Goal: Use online tool/utility: Utilize a website feature to perform a specific function

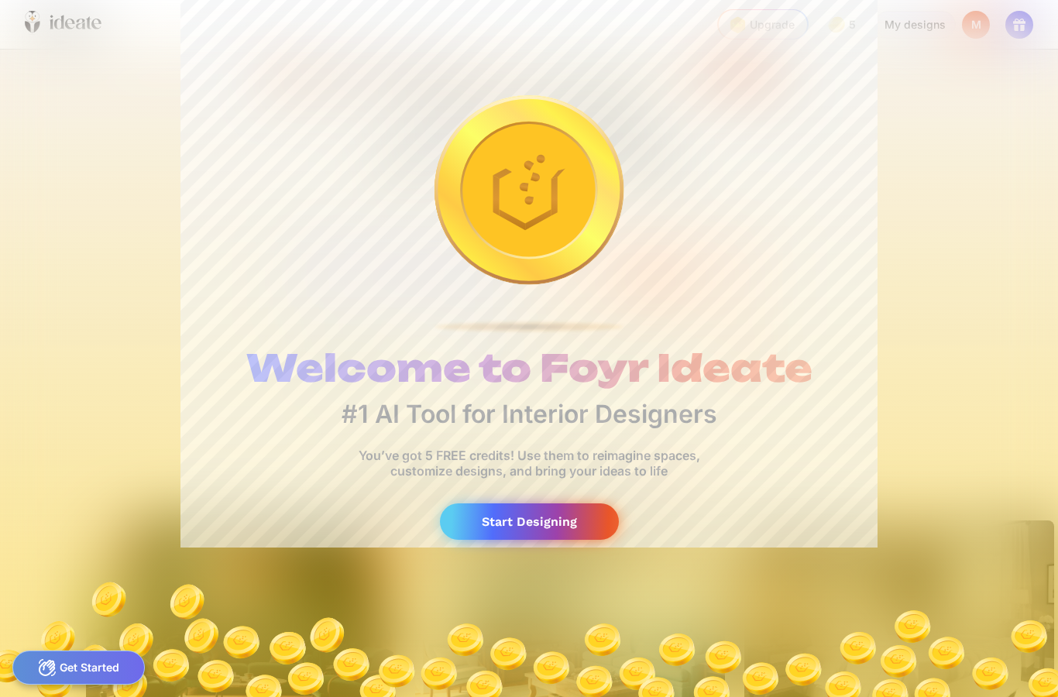
click at [536, 521] on div "Start Designing" at bounding box center [529, 521] width 179 height 36
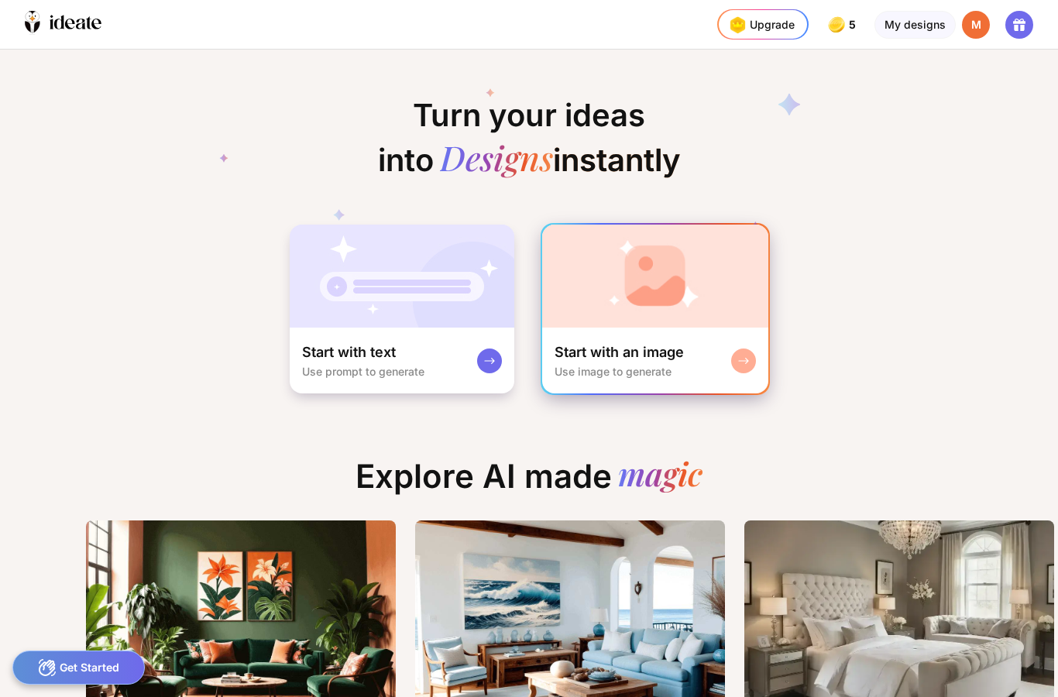
click at [631, 356] on div "Start with an image" at bounding box center [618, 352] width 129 height 19
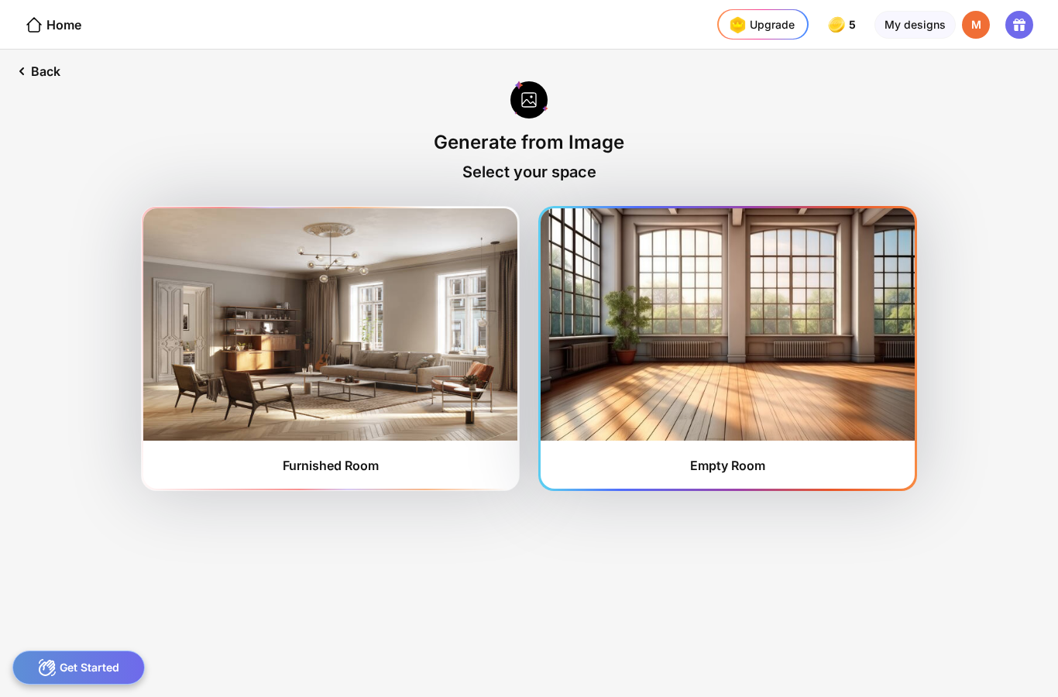
click at [719, 406] on img at bounding box center [728, 324] width 374 height 232
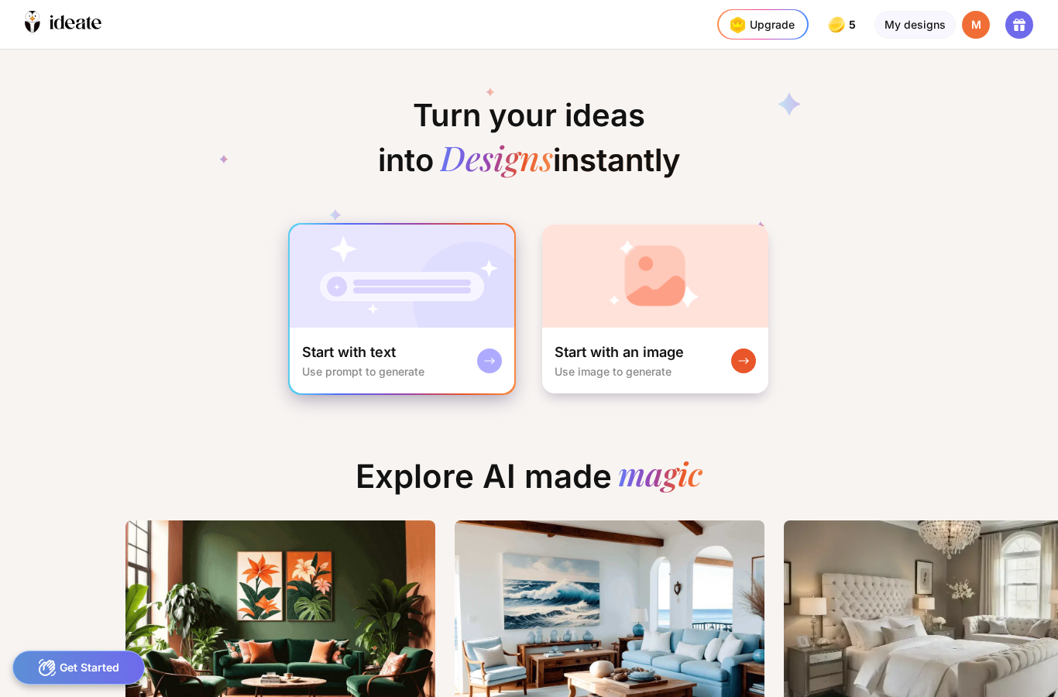
click at [392, 362] on div "Start with text Use prompt to generate" at bounding box center [363, 360] width 122 height 35
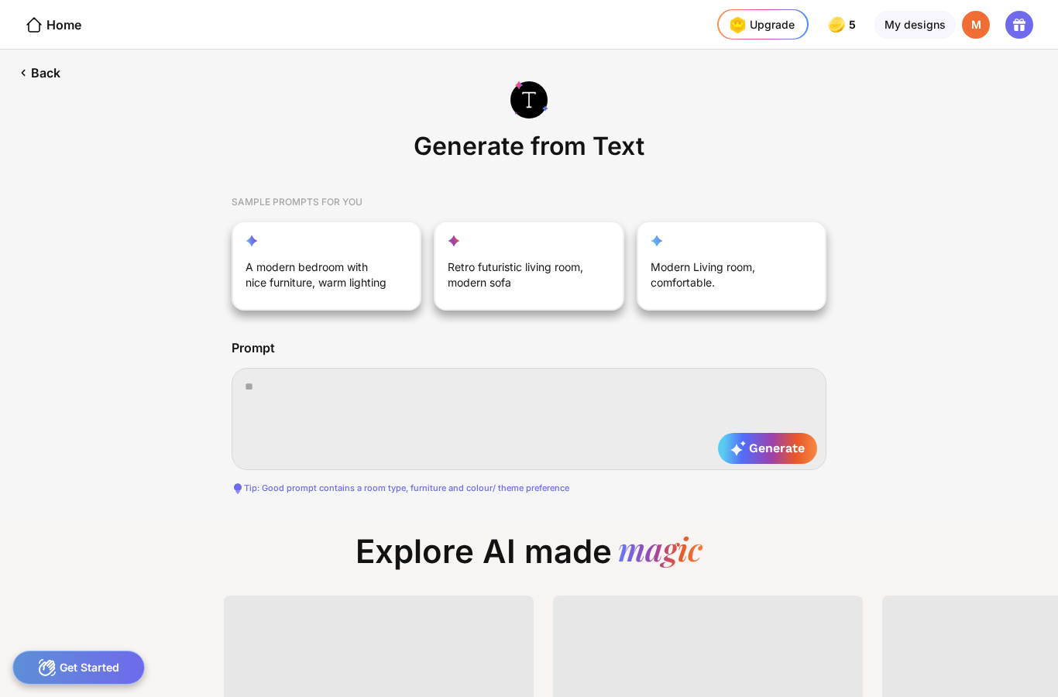
scroll to position [0, 395]
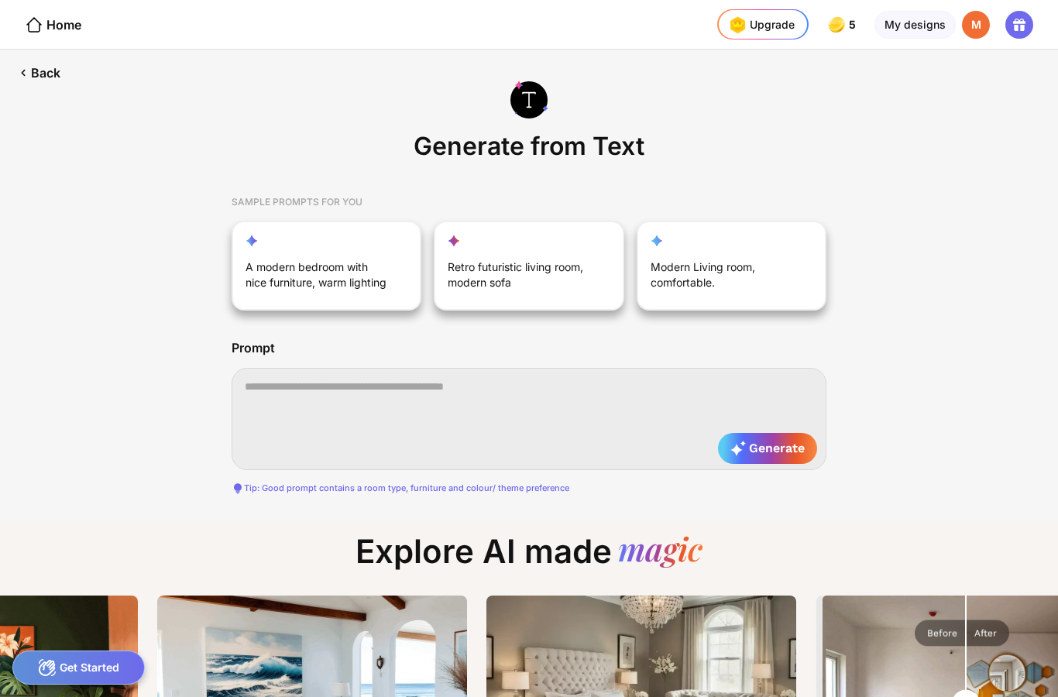
click at [355, 415] on textarea at bounding box center [529, 419] width 595 height 102
click at [396, 450] on textarea at bounding box center [529, 419] width 595 height 102
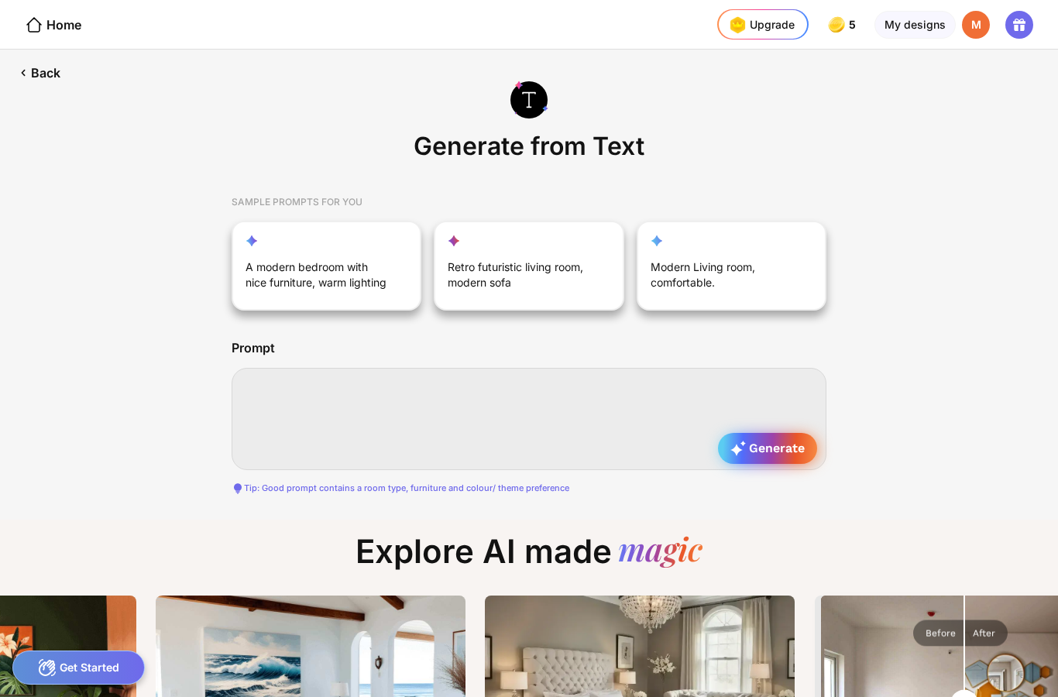
click at [771, 457] on div "Generate" at bounding box center [767, 448] width 99 height 31
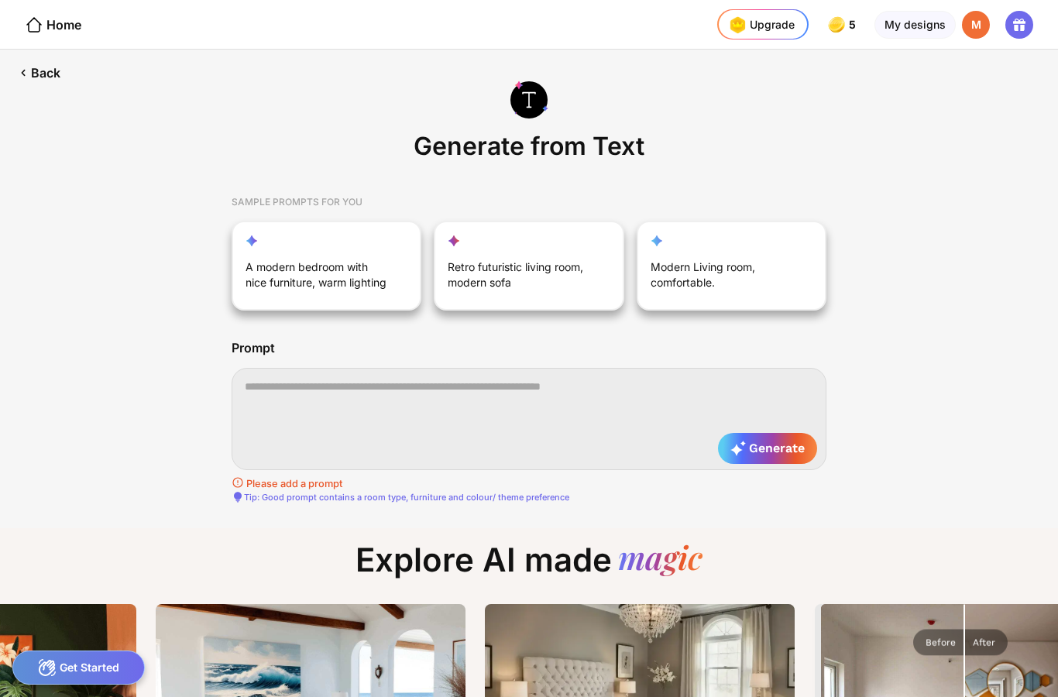
click at [313, 387] on textarea at bounding box center [529, 419] width 595 height 102
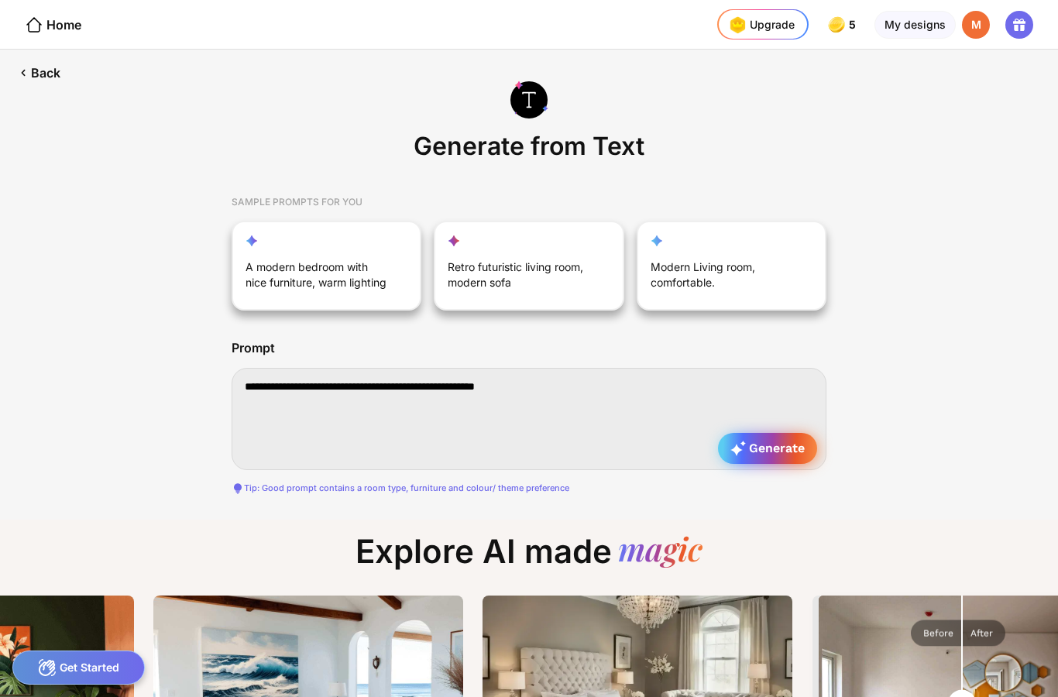
type textarea "**********"
click at [773, 451] on span "Generate" at bounding box center [767, 448] width 74 height 15
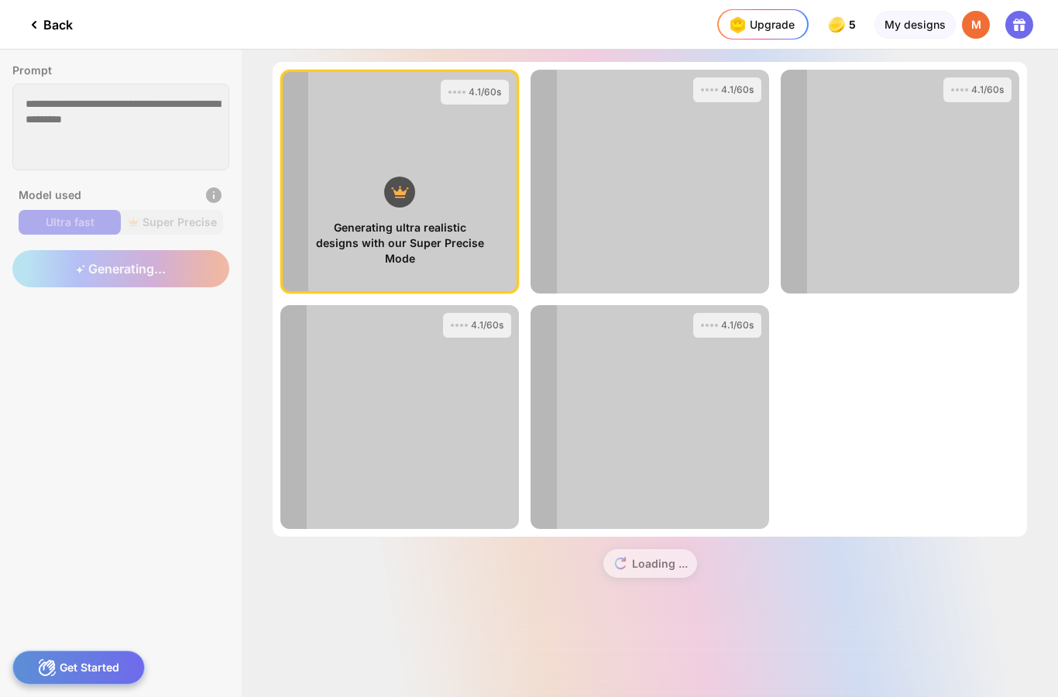
click at [446, 455] on div "4.1/60s" at bounding box center [399, 417] width 239 height 224
click at [414, 553] on div "Loading ..." at bounding box center [650, 570] width 754 height 66
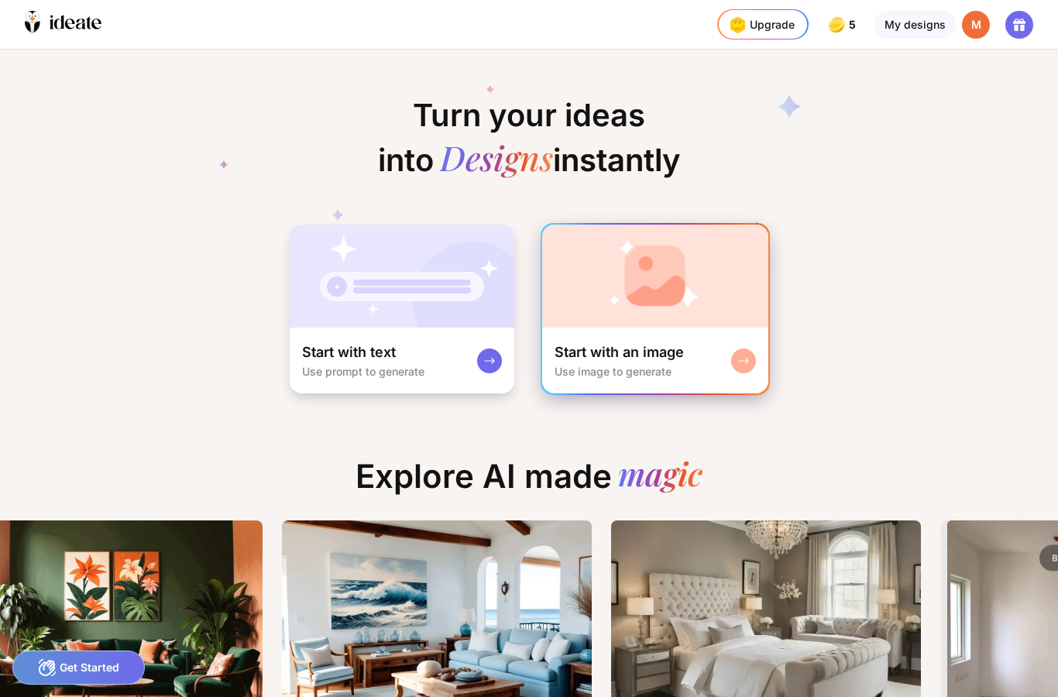
click at [659, 369] on div "Use image to generate" at bounding box center [612, 371] width 117 height 13
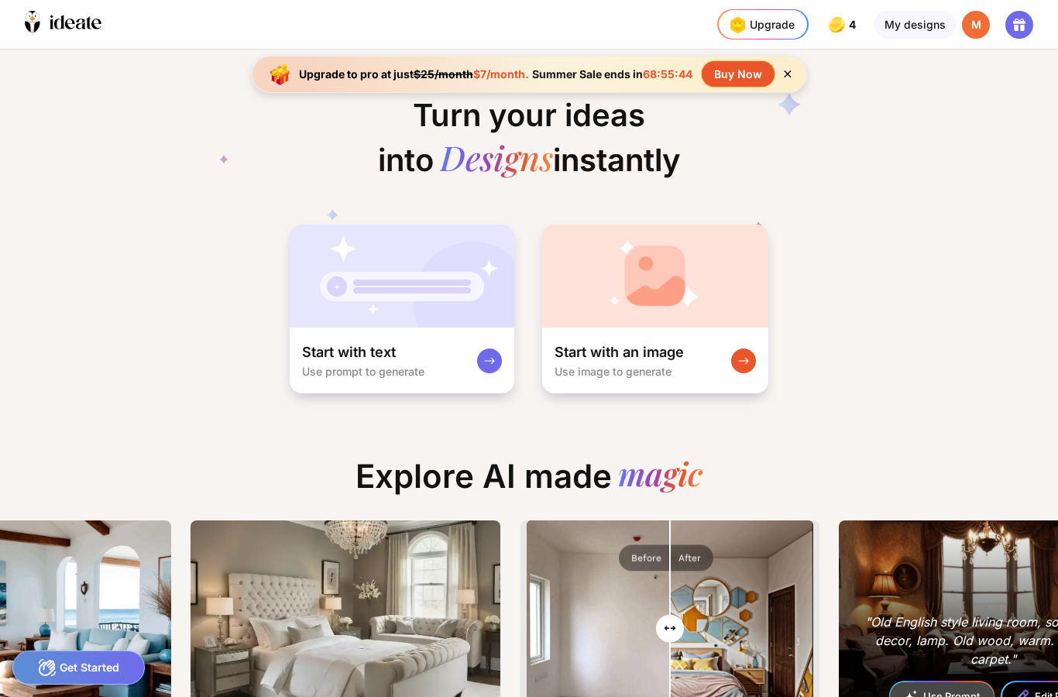
scroll to position [0, 692]
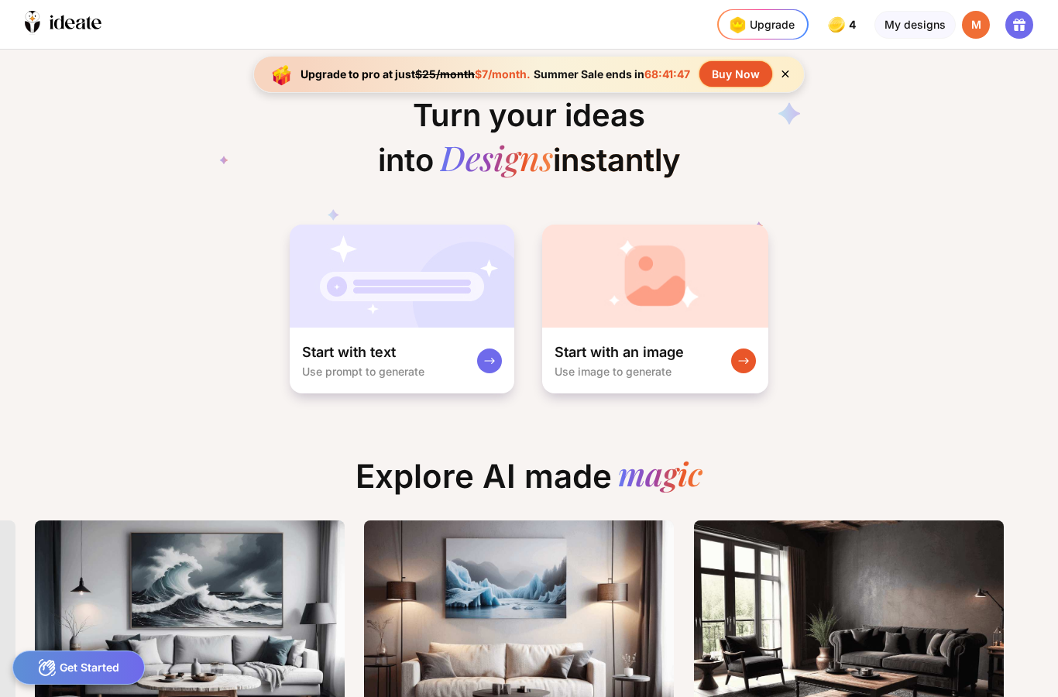
scroll to position [0, 2]
